Goal: Information Seeking & Learning: Find specific fact

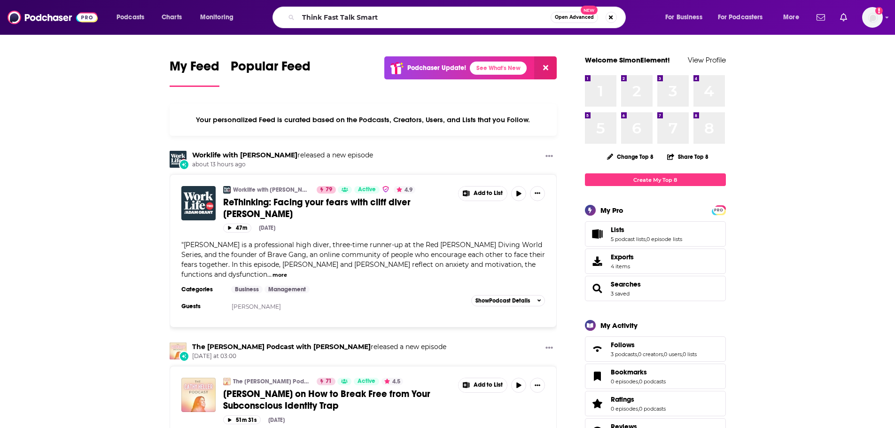
type input "Think Fast Talk Smart"
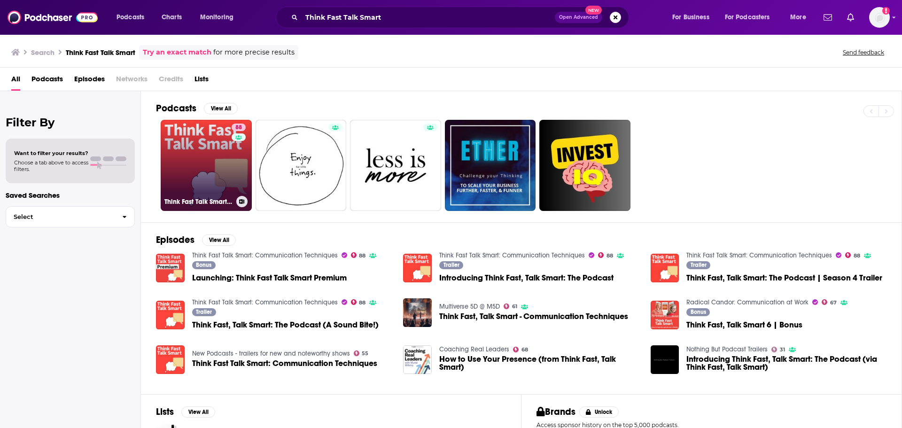
click at [200, 141] on link "88 Think Fast Talk Smart: Communication Techniques" at bounding box center [206, 165] width 91 height 91
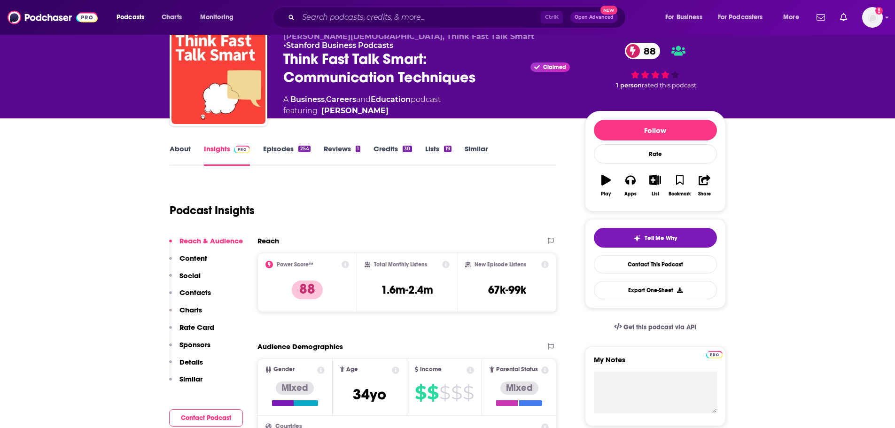
scroll to position [141, 0]
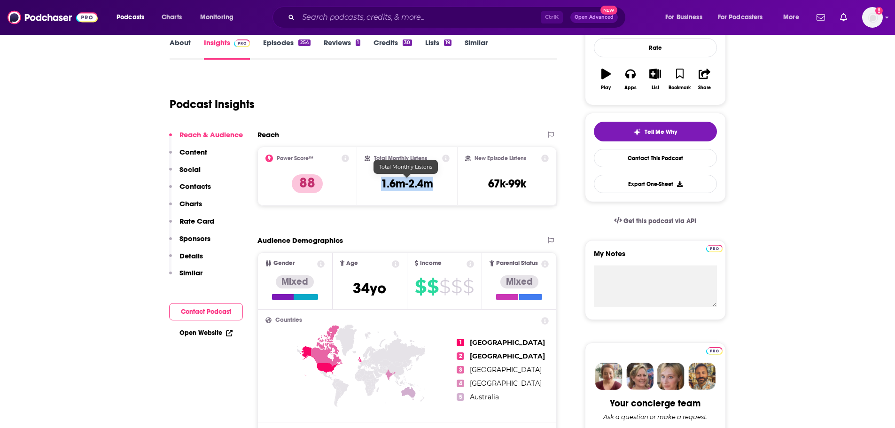
drag, startPoint x: 447, startPoint y: 183, endPoint x: 382, endPoint y: 185, distance: 65.3
click at [382, 185] on div "Total Monthly Listens 1.6m-2.4m" at bounding box center [407, 176] width 85 height 43
copy h3 "1.6m-2.4m"
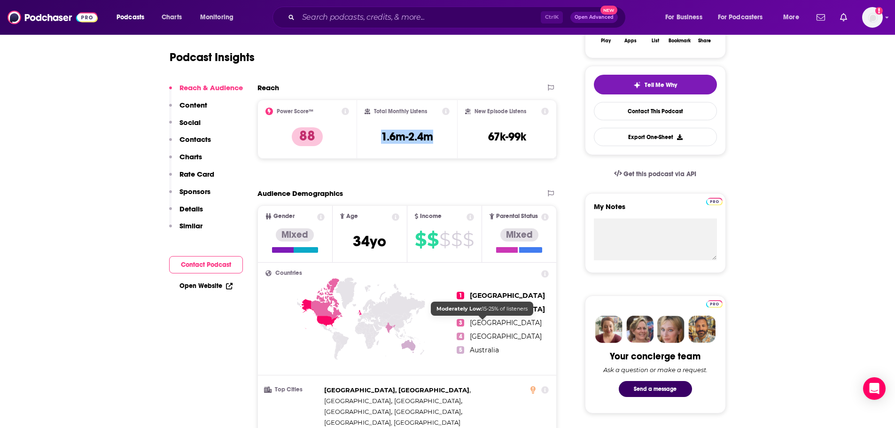
scroll to position [0, 0]
